Goal: Information Seeking & Learning: Compare options

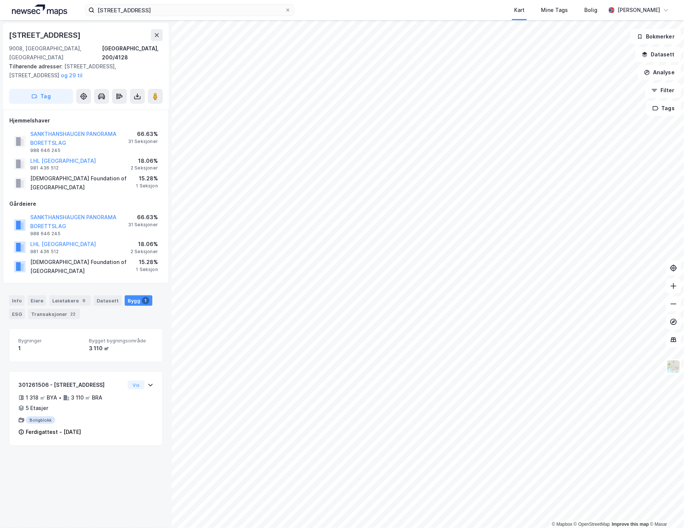
click at [42, 12] on img at bounding box center [39, 9] width 55 height 11
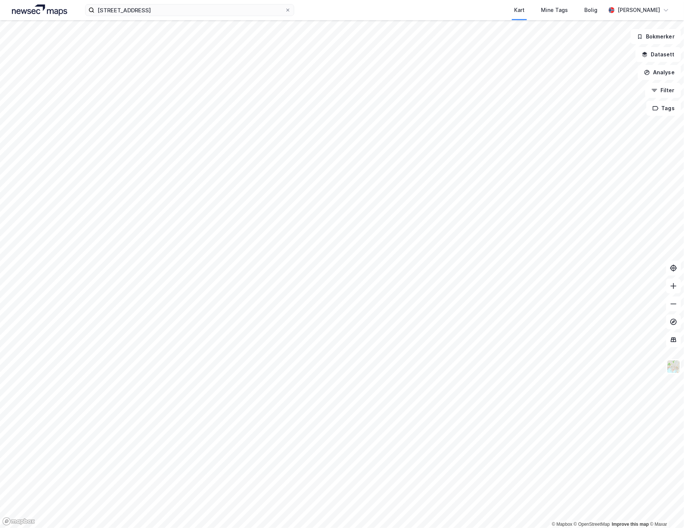
click at [55, 11] on img at bounding box center [39, 9] width 55 height 11
click at [184, 12] on input "[STREET_ADDRESS]" at bounding box center [189, 9] width 190 height 11
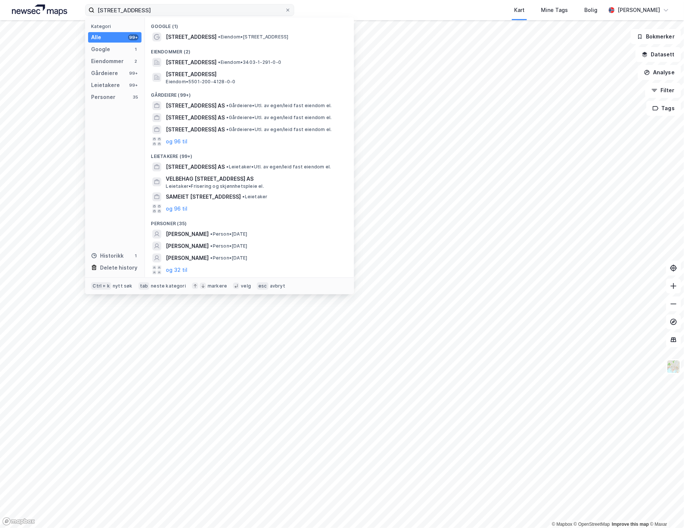
click at [290, 6] on label "[STREET_ADDRESS]" at bounding box center [189, 10] width 209 height 12
click at [285, 6] on input "[STREET_ADDRESS]" at bounding box center [189, 9] width 190 height 11
click at [290, 9] on span at bounding box center [288, 10] width 6 height 6
click at [285, 9] on input "[STREET_ADDRESS]" at bounding box center [189, 9] width 190 height 11
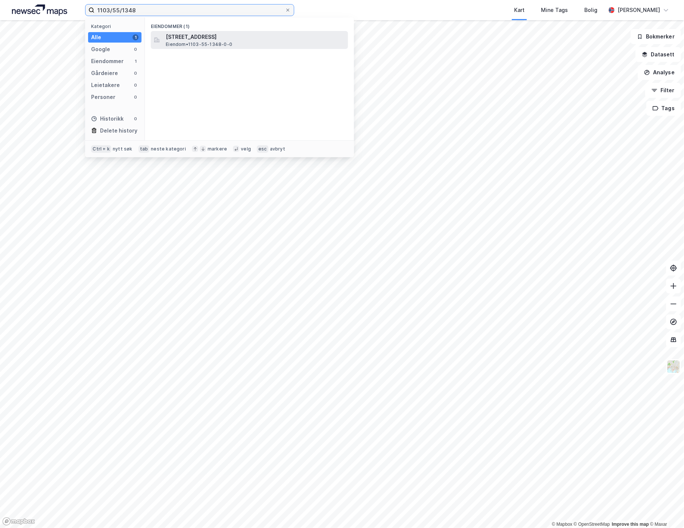
type input "1103/55/1348"
click at [207, 34] on span "[STREET_ADDRESS]" at bounding box center [255, 36] width 179 height 9
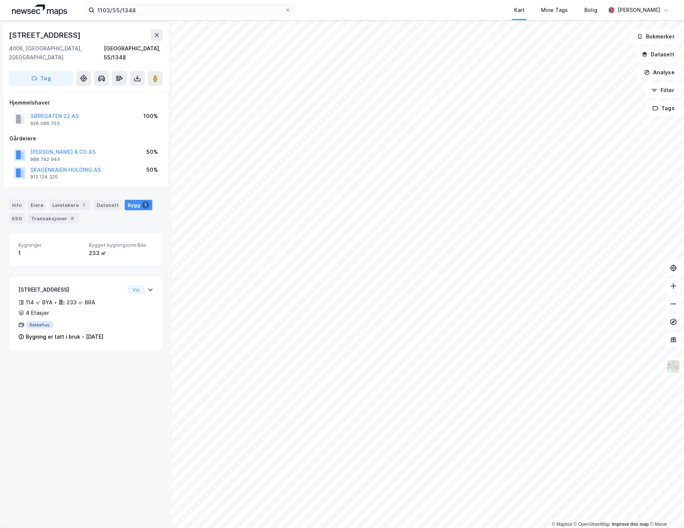
click at [93, 444] on div "[STREET_ADDRESS], 55/1348 Tag Hjemmelshaver SØREGATEN 22 AS 926 096 753 100% Gå…" at bounding box center [86, 274] width 172 height 508
